Goal: Find specific page/section: Find specific page/section

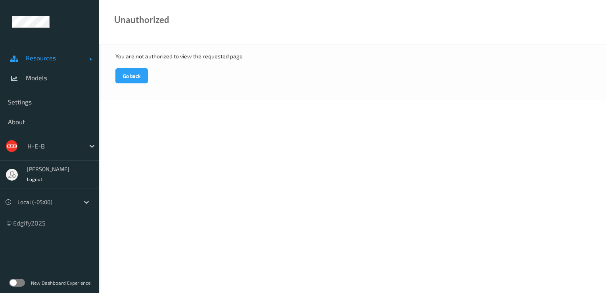
click at [49, 58] on span "Resources" at bounding box center [57, 58] width 63 height 8
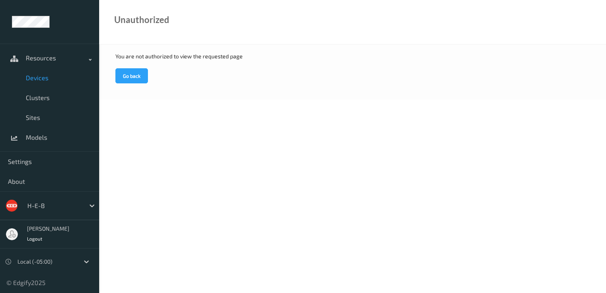
click at [50, 74] on span "Devices" at bounding box center [58, 78] width 65 height 8
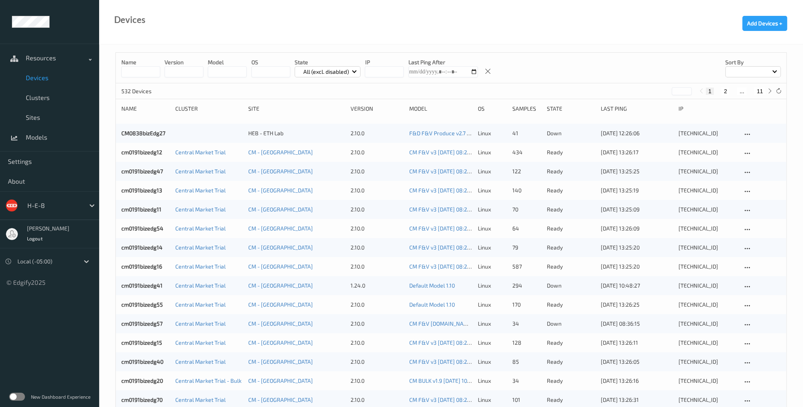
click at [605, 71] on span at bounding box center [774, 71] width 4 height 4
click at [605, 92] on p "Name" at bounding box center [753, 90] width 55 height 14
click at [605, 90] on button "2" at bounding box center [725, 91] width 8 height 7
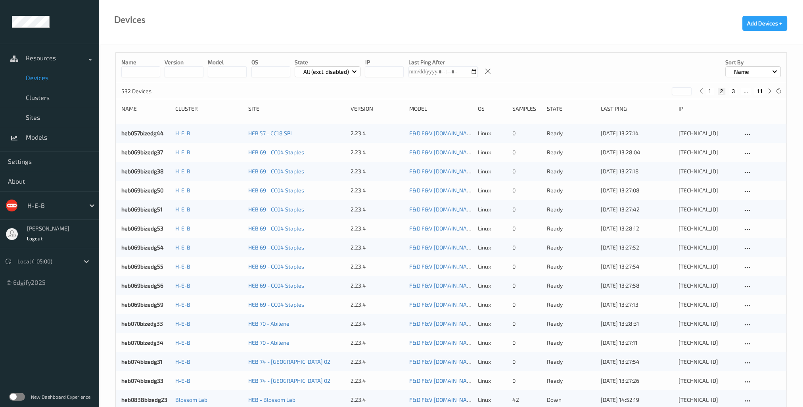
click at [605, 90] on button "3" at bounding box center [733, 91] width 8 height 7
click at [605, 90] on button "4" at bounding box center [738, 91] width 8 height 7
click at [605, 90] on button "5" at bounding box center [741, 91] width 8 height 7
click at [605, 90] on button "6" at bounding box center [741, 91] width 8 height 7
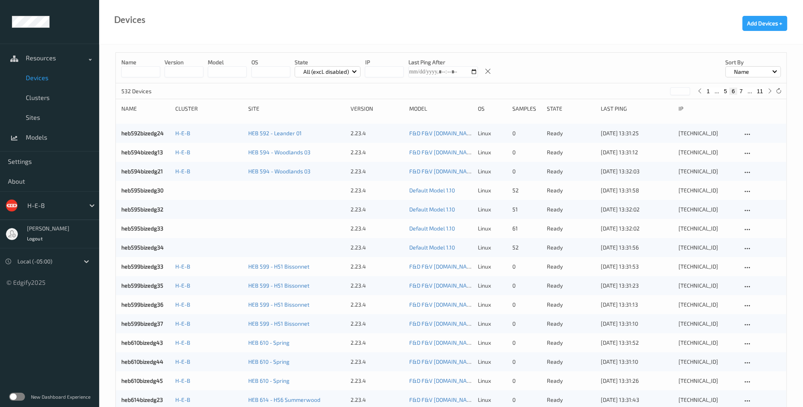
click at [605, 90] on button "7" at bounding box center [741, 91] width 8 height 7
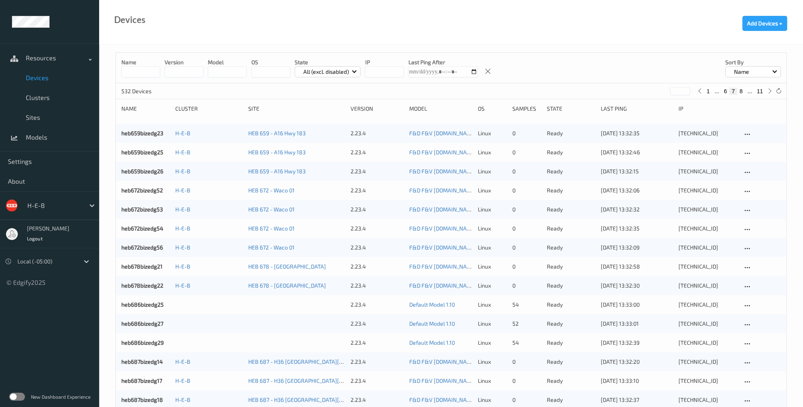
click at [605, 90] on button "8" at bounding box center [741, 91] width 8 height 7
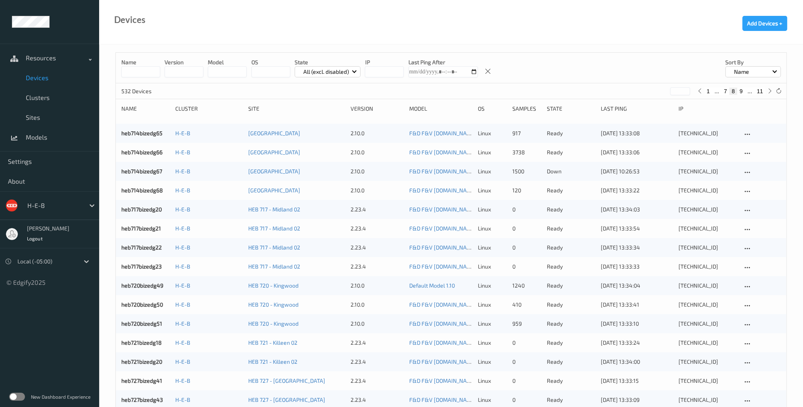
click at [605, 92] on button "9" at bounding box center [741, 91] width 8 height 7
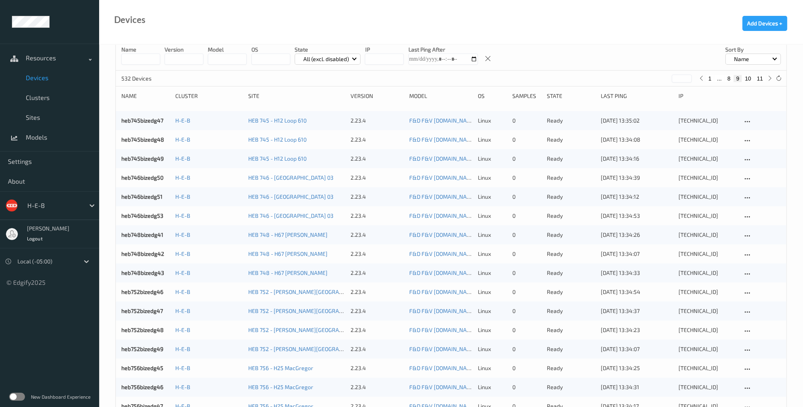
scroll to position [11, 0]
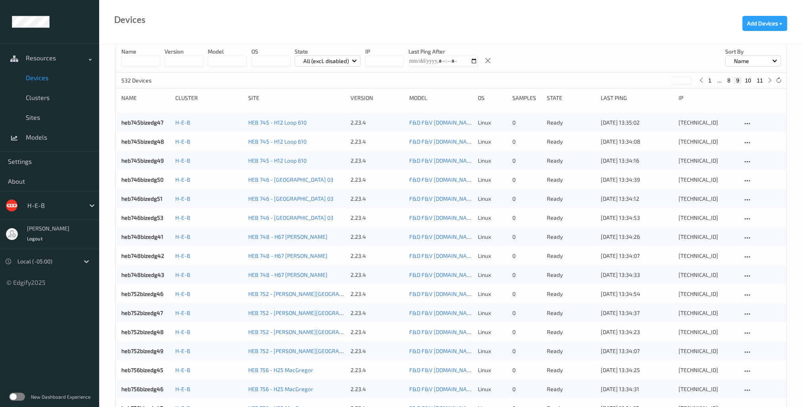
click at [605, 79] on button "10" at bounding box center [747, 80] width 11 height 7
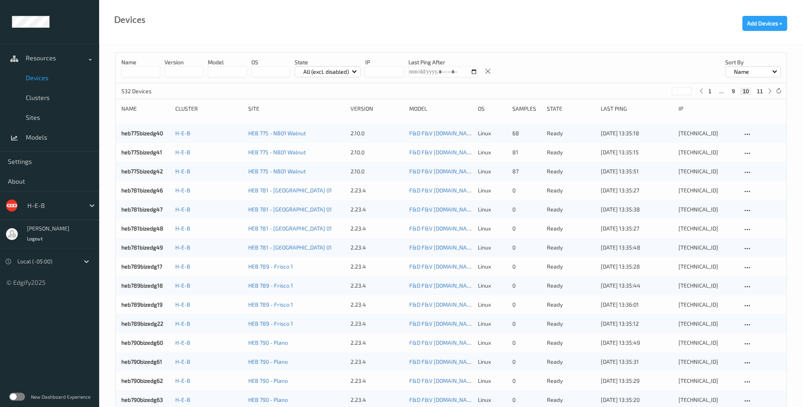
click at [605, 92] on button "11" at bounding box center [759, 91] width 11 height 7
type input "**"
